Goal: Check status: Check status

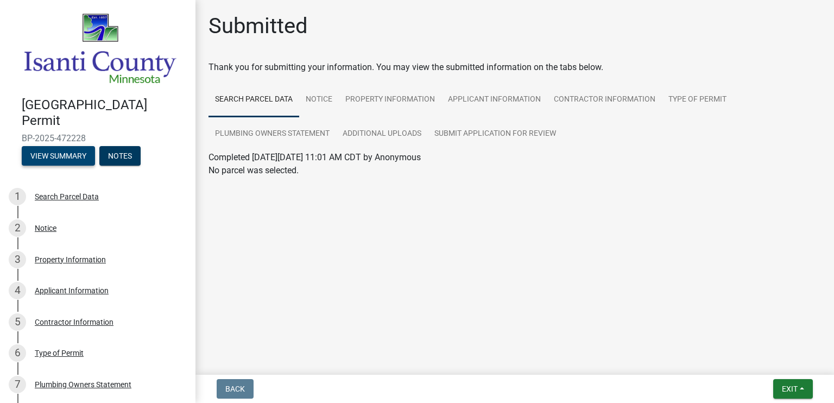
click at [51, 148] on button "View Summary" at bounding box center [58, 156] width 73 height 20
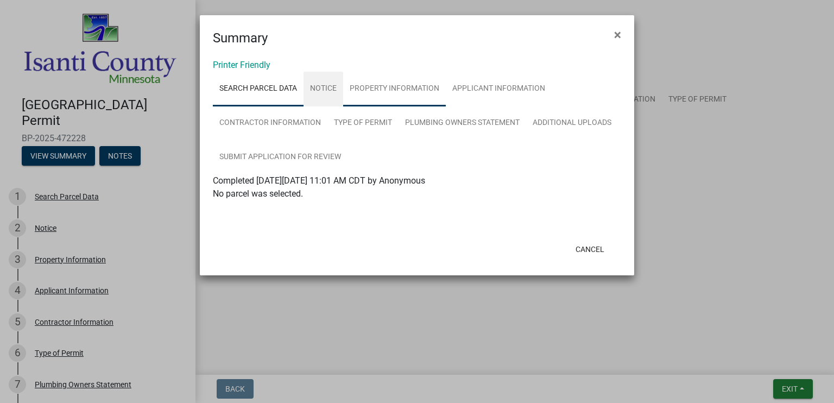
click at [395, 91] on link "Property Information" at bounding box center [394, 89] width 103 height 35
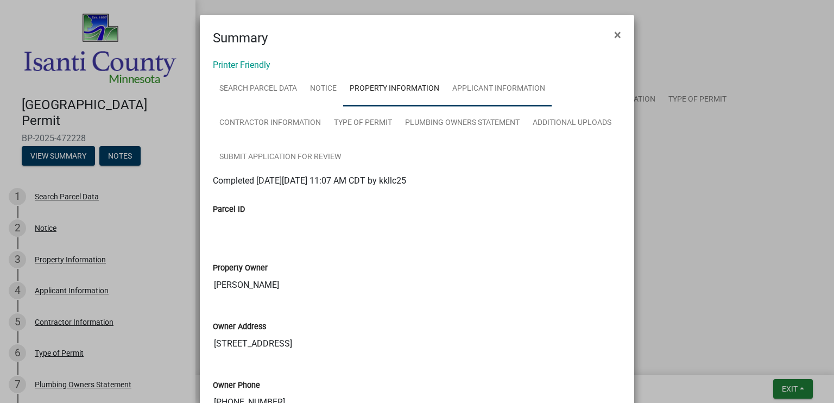
click at [521, 86] on link "Applicant Information" at bounding box center [499, 89] width 106 height 35
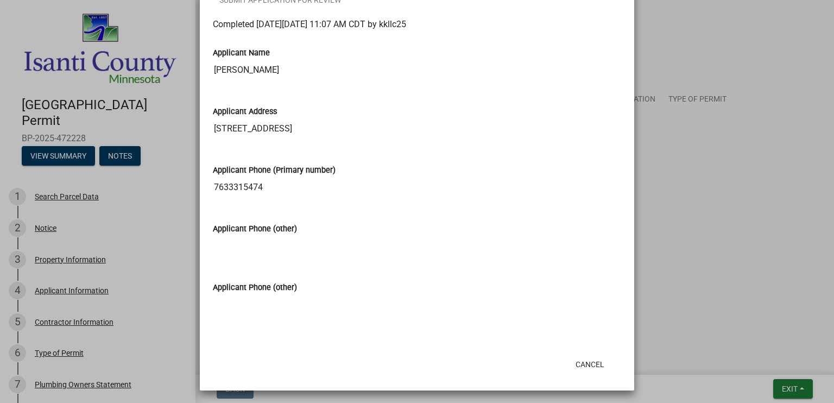
scroll to position [158, 0]
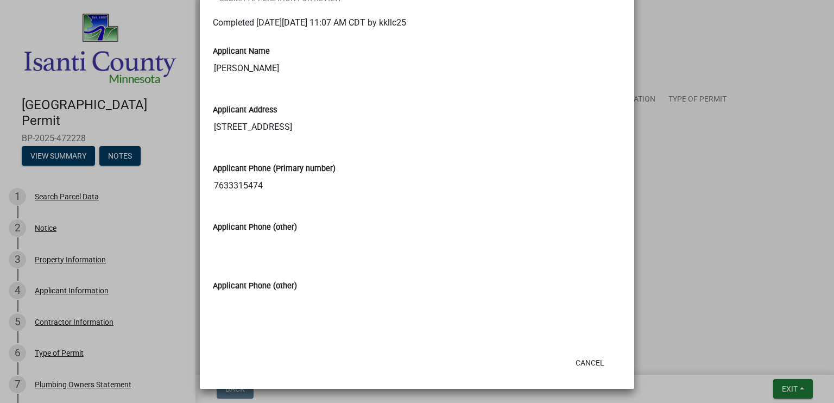
click at [700, 223] on ngb-modal-window "Summary × Printer Friendly Search Parcel Data Notice Property Information Appli…" at bounding box center [417, 201] width 834 height 403
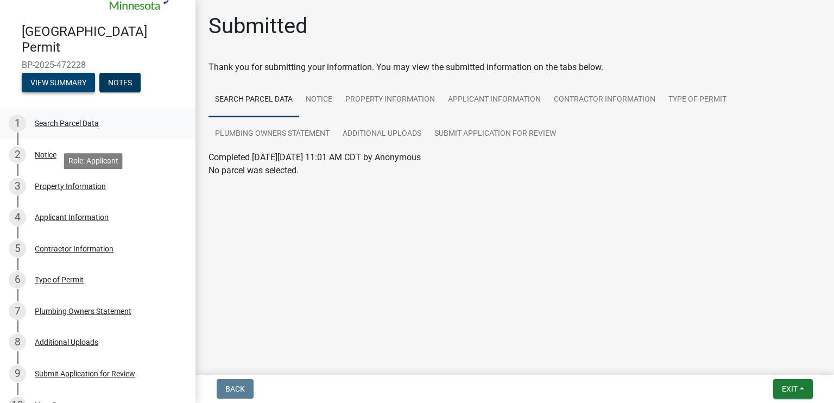
scroll to position [0, 0]
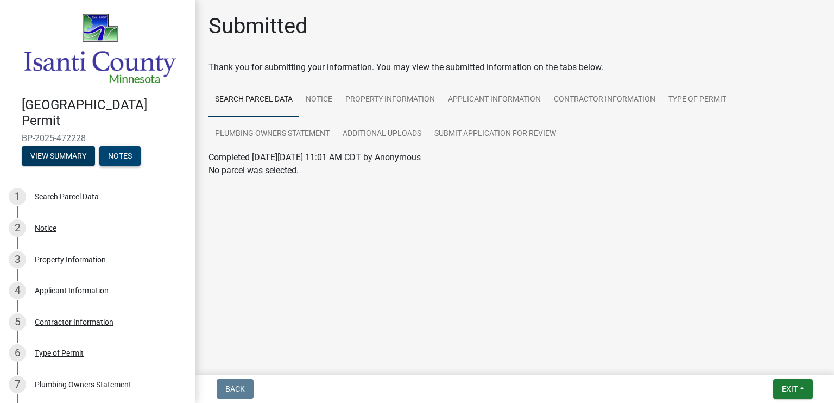
click at [115, 148] on button "Notes" at bounding box center [119, 156] width 41 height 20
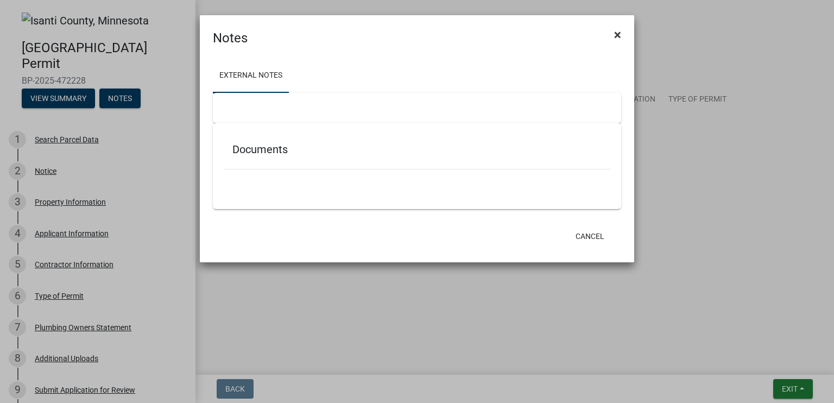
click at [613, 38] on button "×" at bounding box center [618, 35] width 24 height 30
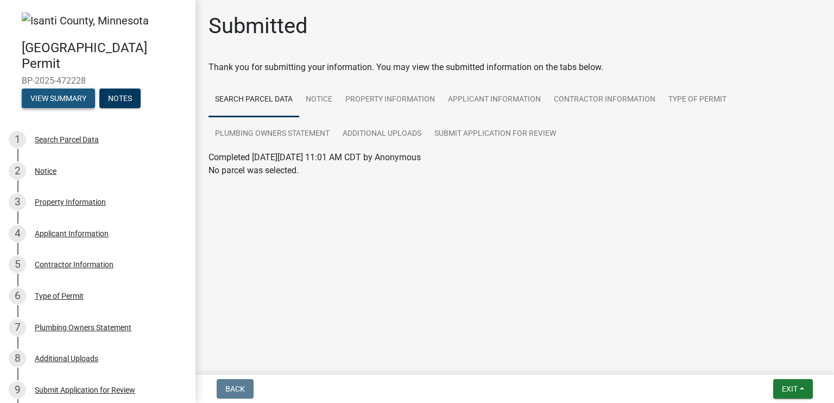
click at [70, 99] on button "View Summary" at bounding box center [58, 99] width 73 height 20
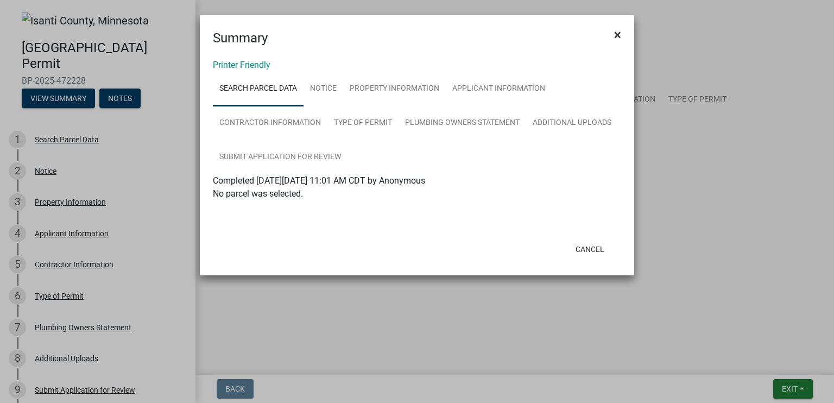
click at [619, 35] on span "×" at bounding box center [617, 34] width 7 height 15
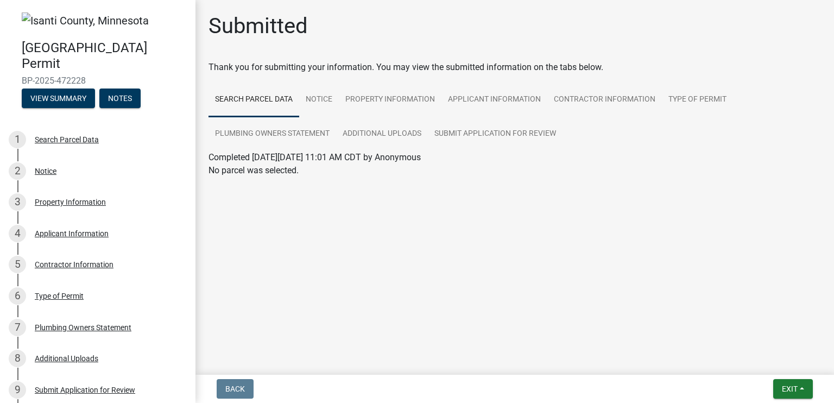
click at [124, 18] on img at bounding box center [85, 20] width 127 height 16
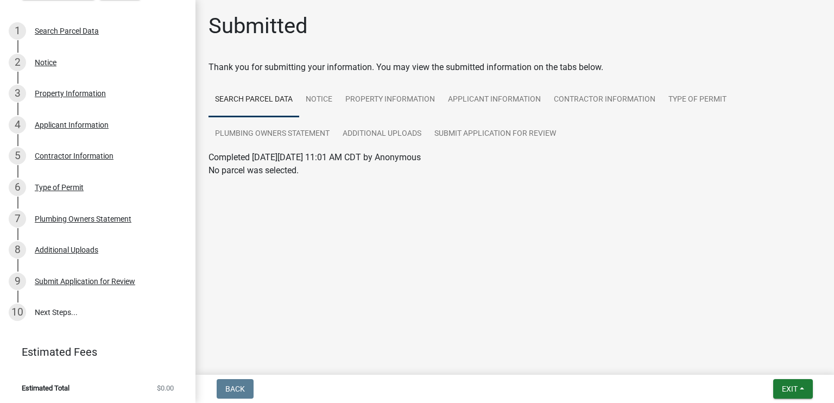
scroll to position [110, 0]
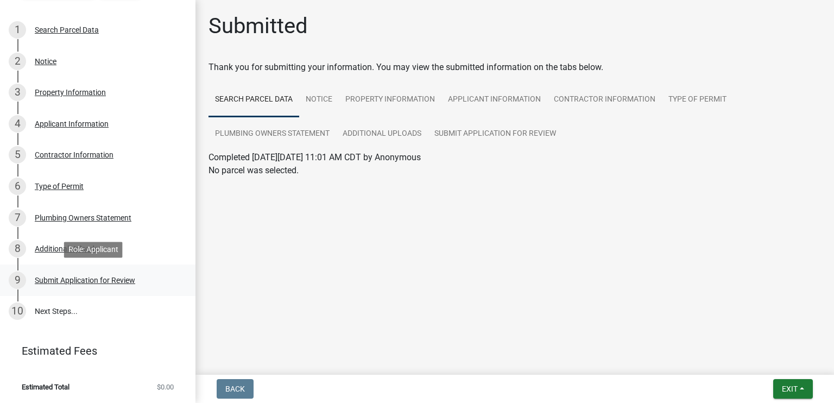
click at [108, 281] on div "Submit Application for Review" at bounding box center [85, 280] width 100 height 8
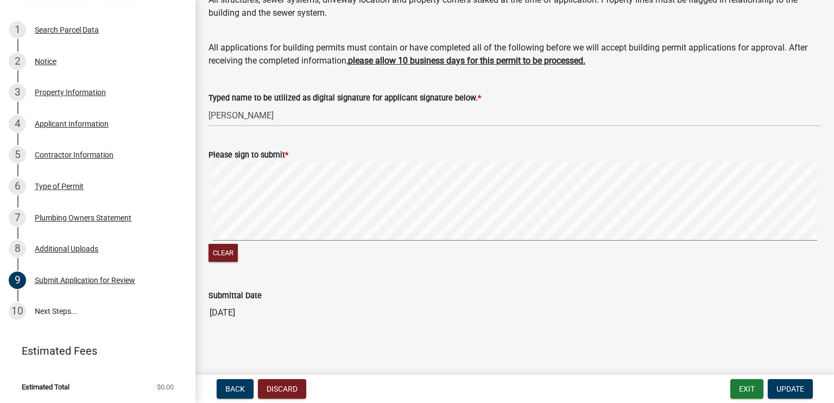
scroll to position [171, 0]
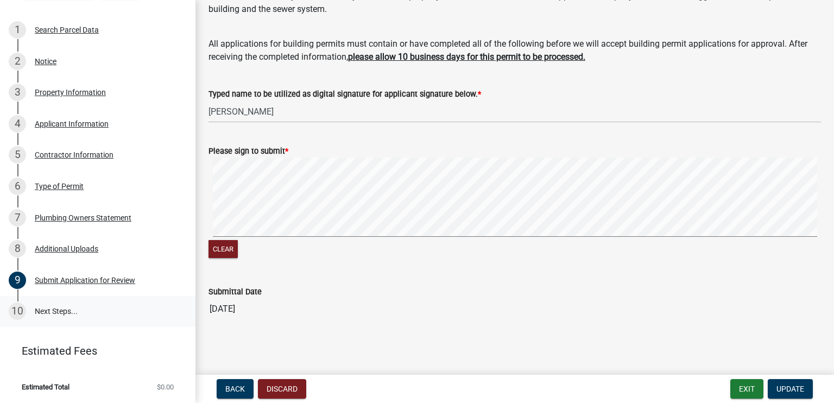
click at [68, 307] on link "10 Next Steps..." at bounding box center [98, 312] width 196 height 32
click at [66, 311] on link "10 Next Steps..." at bounding box center [98, 312] width 196 height 32
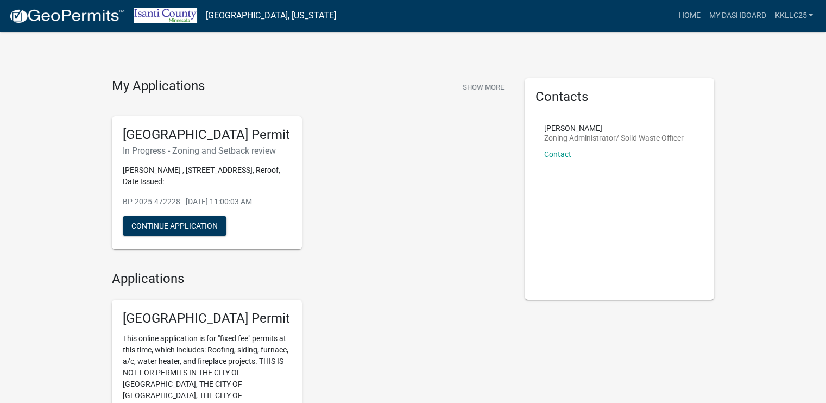
click at [181, 129] on h5 "[GEOGRAPHIC_DATA] Permit" at bounding box center [207, 135] width 168 height 16
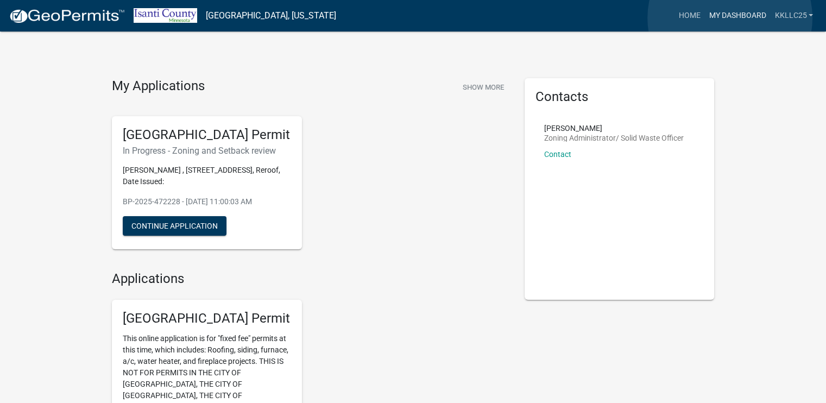
click at [730, 18] on link "My Dashboard" at bounding box center [738, 15] width 66 height 21
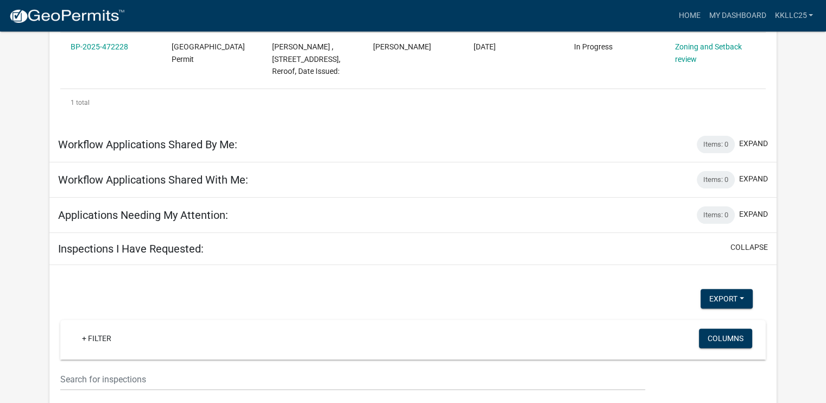
scroll to position [103, 0]
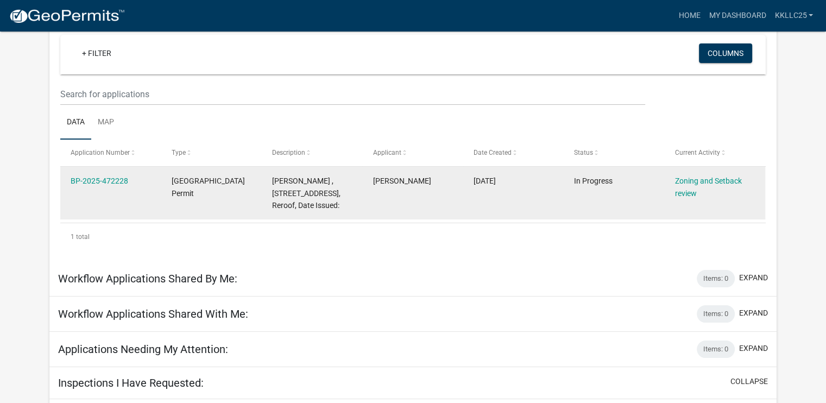
click at [122, 191] on datatable-body-cell "BP-2025-472228" at bounding box center [110, 193] width 100 height 53
click at [691, 191] on link "Zoning and Setback review" at bounding box center [708, 187] width 67 height 21
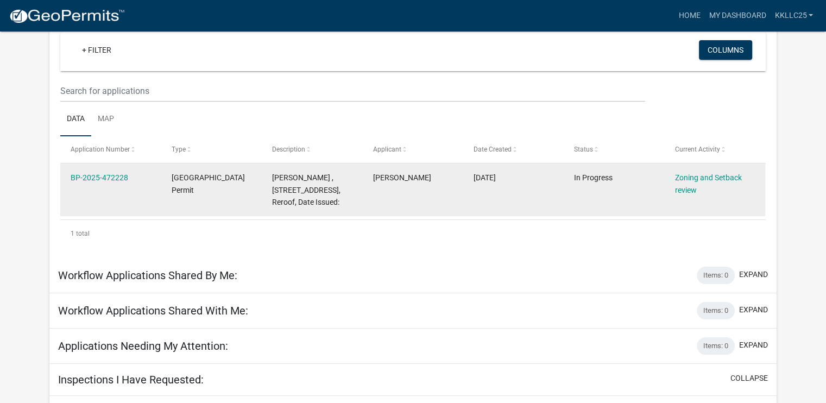
scroll to position [109, 0]
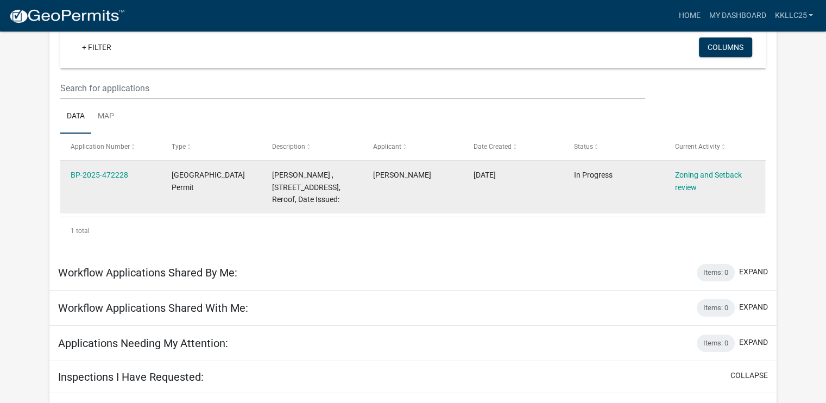
click at [244, 188] on div "[GEOGRAPHIC_DATA] Permit" at bounding box center [212, 181] width 80 height 25
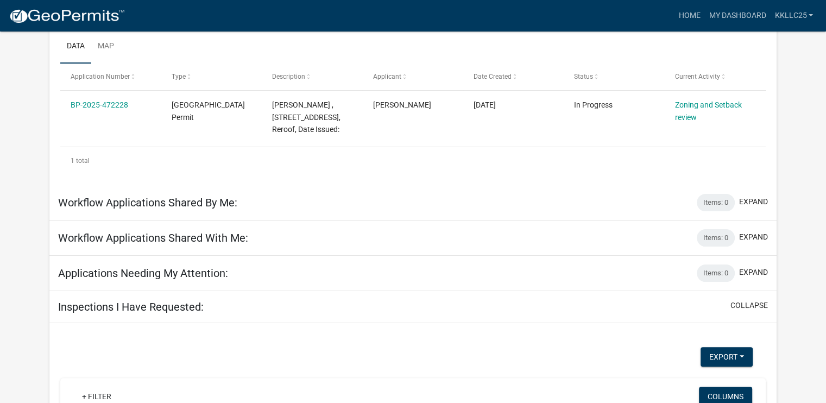
scroll to position [163, 0]
